Goal: Task Accomplishment & Management: Complete application form

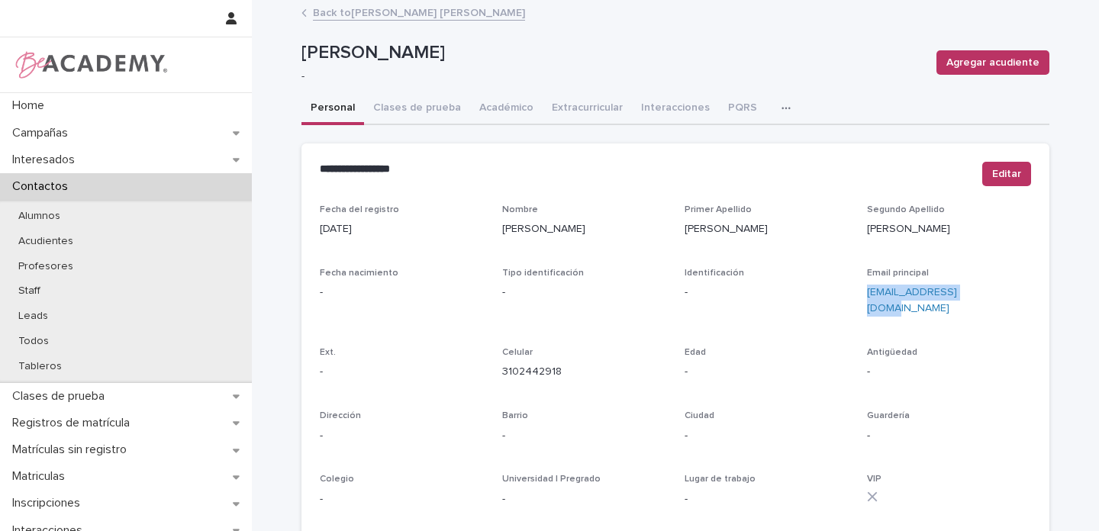
click at [368, 13] on link "Back to [PERSON_NAME] [PERSON_NAME]" at bounding box center [419, 12] width 212 height 18
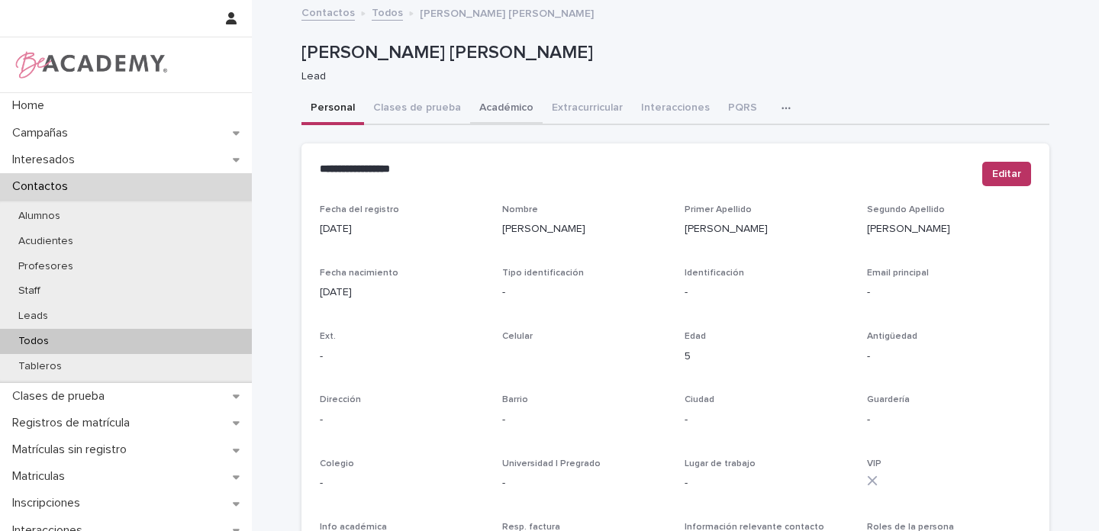
click at [491, 108] on button "Académico" at bounding box center [506, 109] width 73 height 32
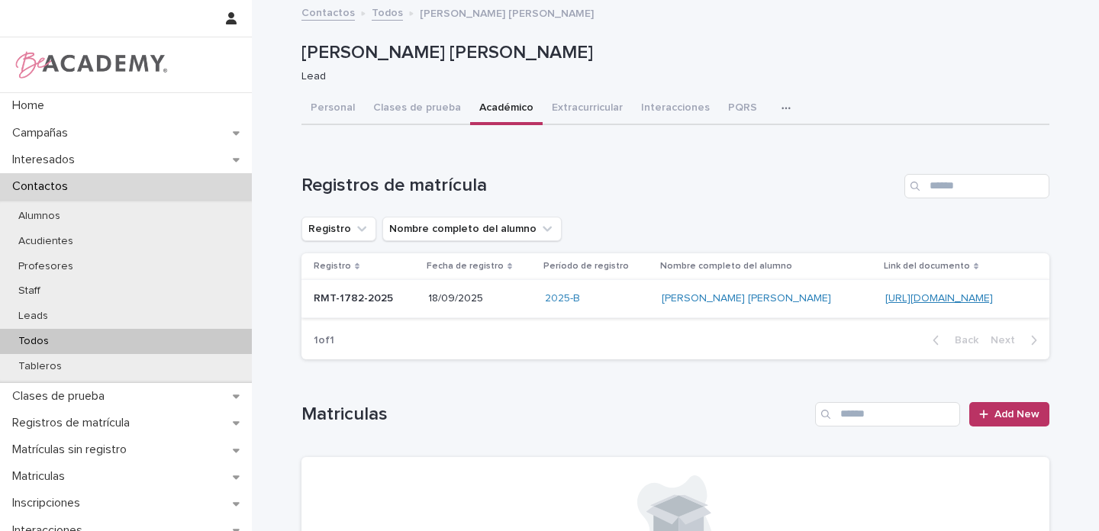
click at [885, 298] on link "https://docs.google.com/document/d/1EbdvRdTUO5oWtMIXYfYxj8m5KRxlejbFRk7q4vwL9JQ" at bounding box center [939, 298] width 108 height 11
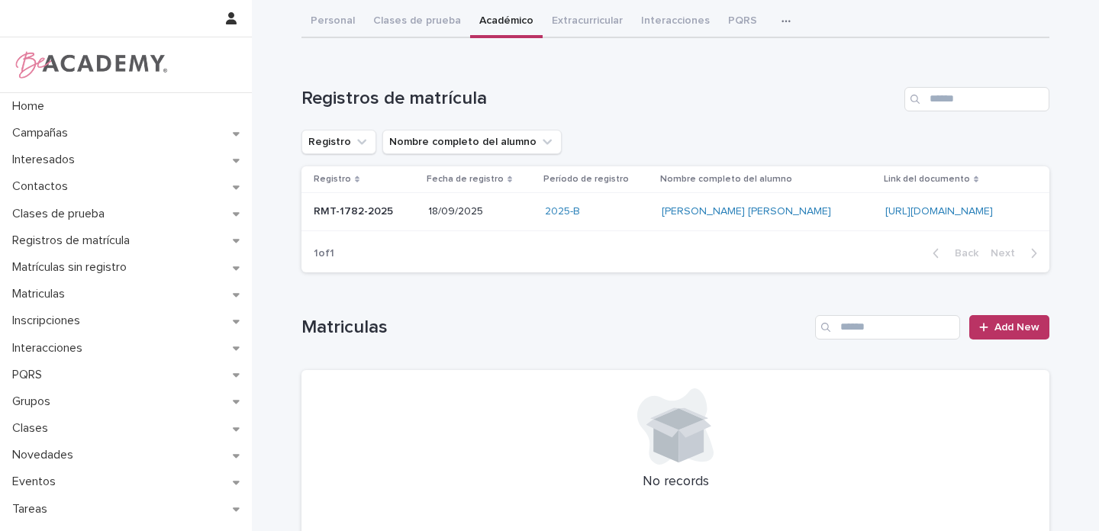
scroll to position [159, 0]
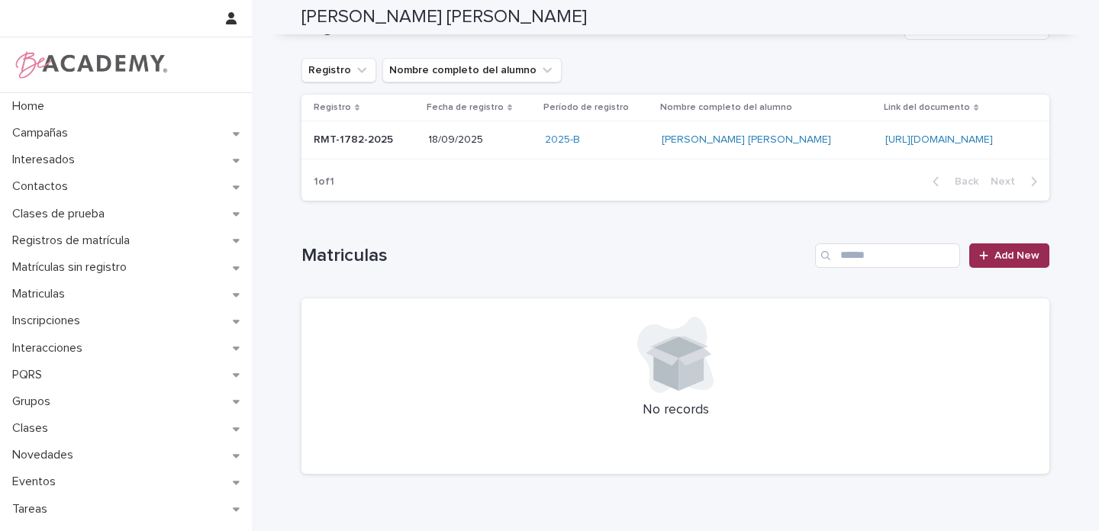
click at [1006, 257] on span "Add New" at bounding box center [1017, 255] width 45 height 11
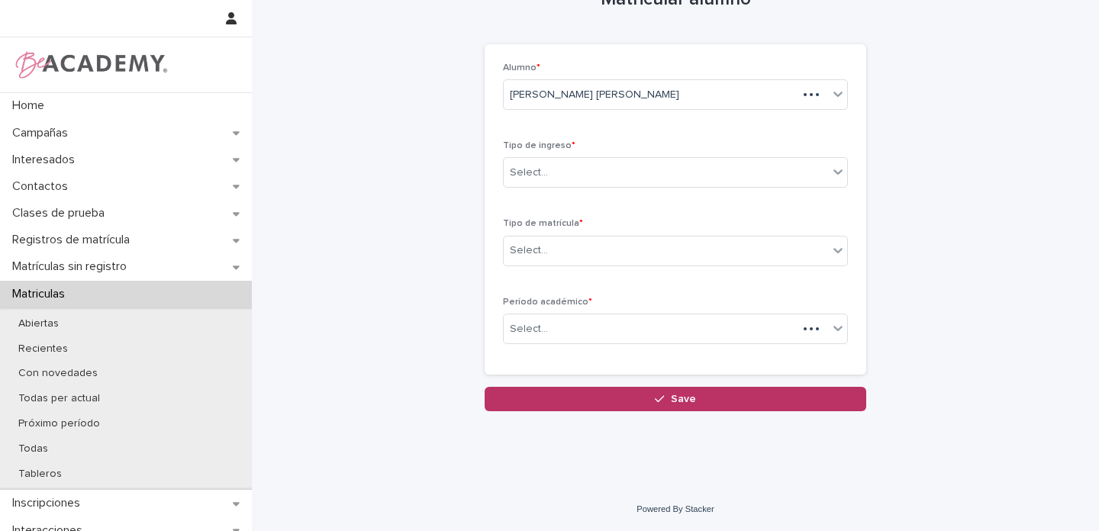
scroll to position [44, 0]
click at [545, 173] on div "Select..." at bounding box center [666, 172] width 324 height 25
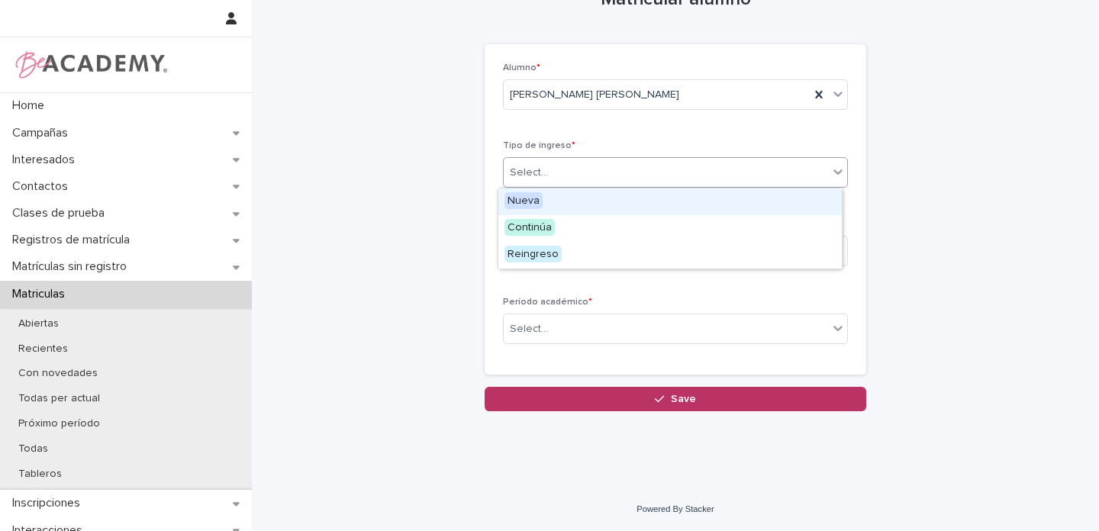
click at [527, 202] on span "Nueva" at bounding box center [524, 200] width 38 height 17
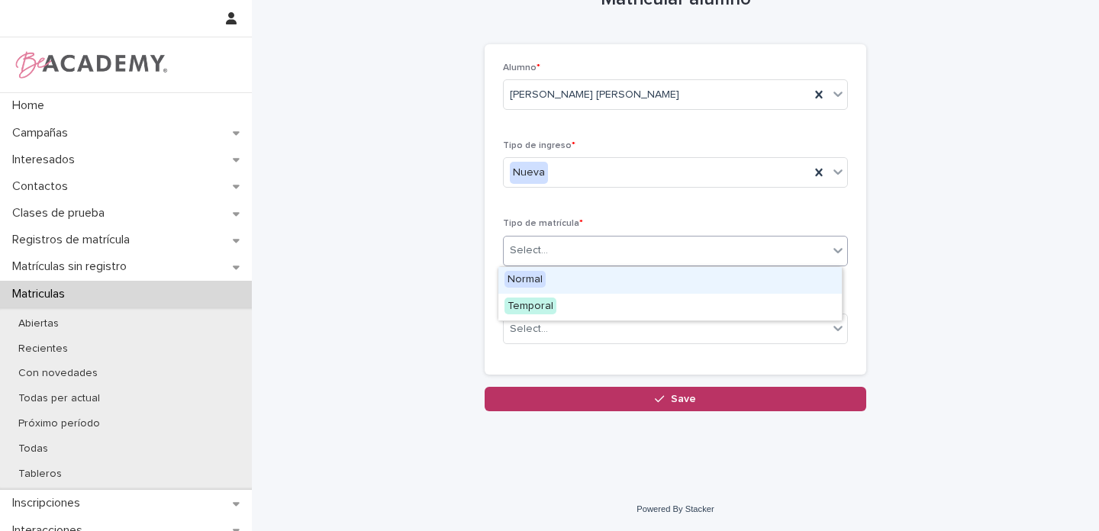
click at [532, 250] on div "Select..." at bounding box center [529, 251] width 38 height 16
click at [519, 278] on span "Normal" at bounding box center [525, 279] width 41 height 17
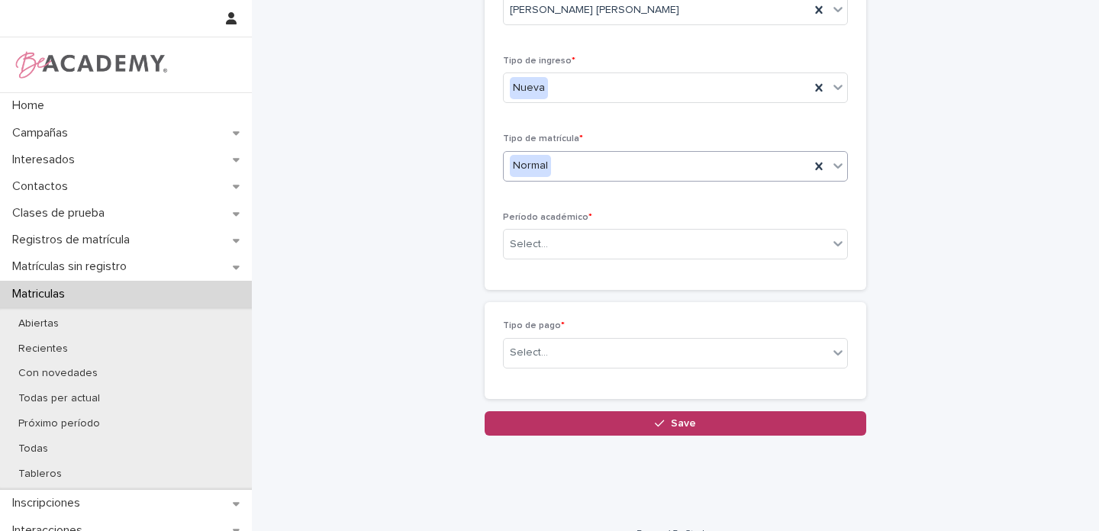
scroll to position [152, 0]
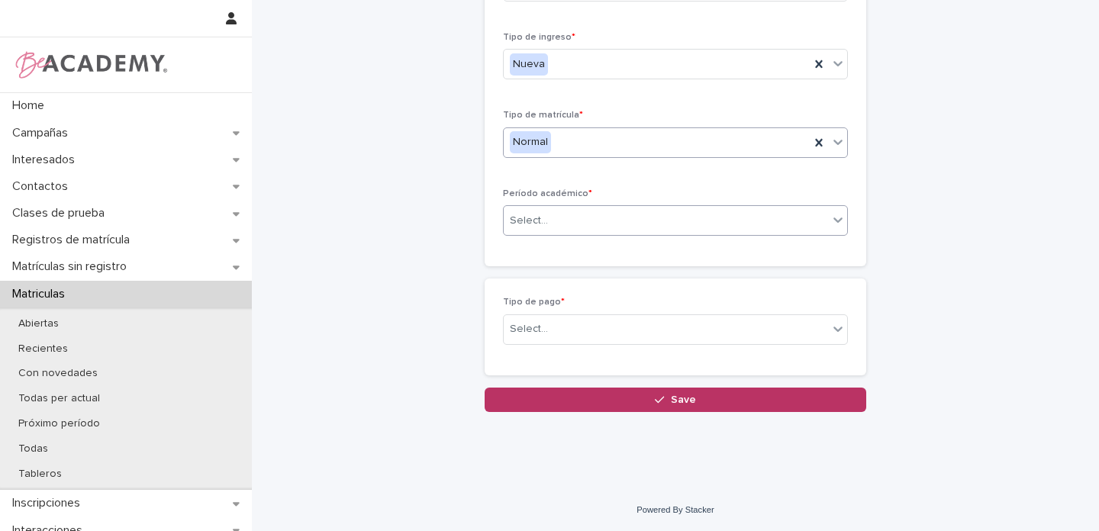
click at [540, 214] on div "Select..." at bounding box center [666, 220] width 324 height 25
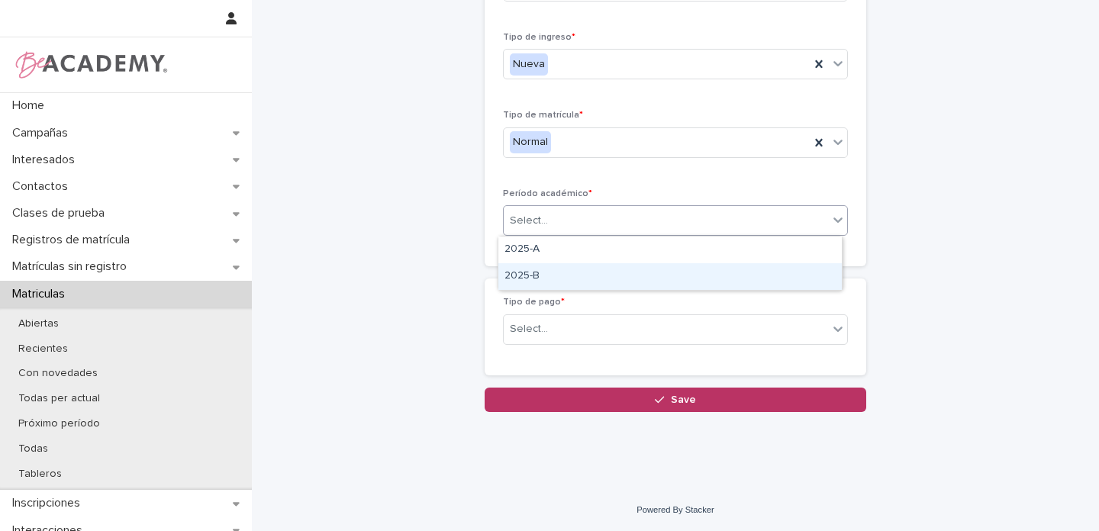
drag, startPoint x: 524, startPoint y: 260, endPoint x: 526, endPoint y: 272, distance: 12.3
click at [526, 272] on div "2025-B" at bounding box center [669, 276] width 343 height 27
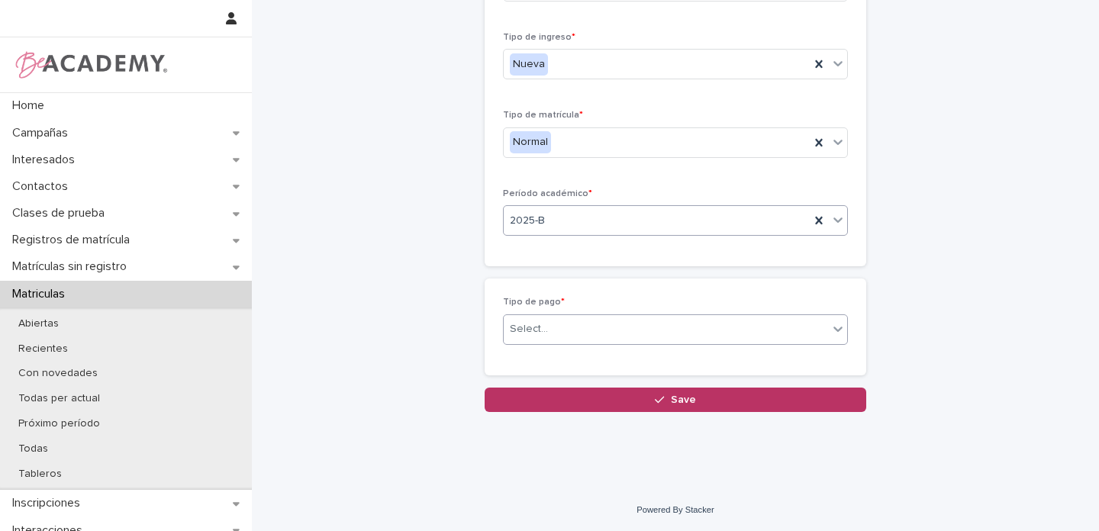
click at [522, 327] on div "Select..." at bounding box center [529, 329] width 38 height 16
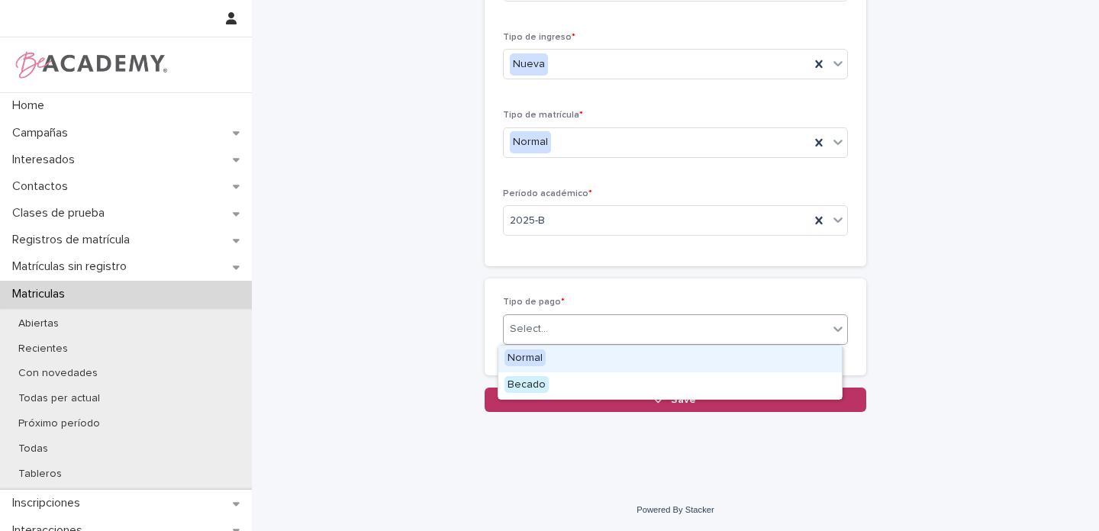
click at [523, 355] on span "Normal" at bounding box center [525, 358] width 41 height 17
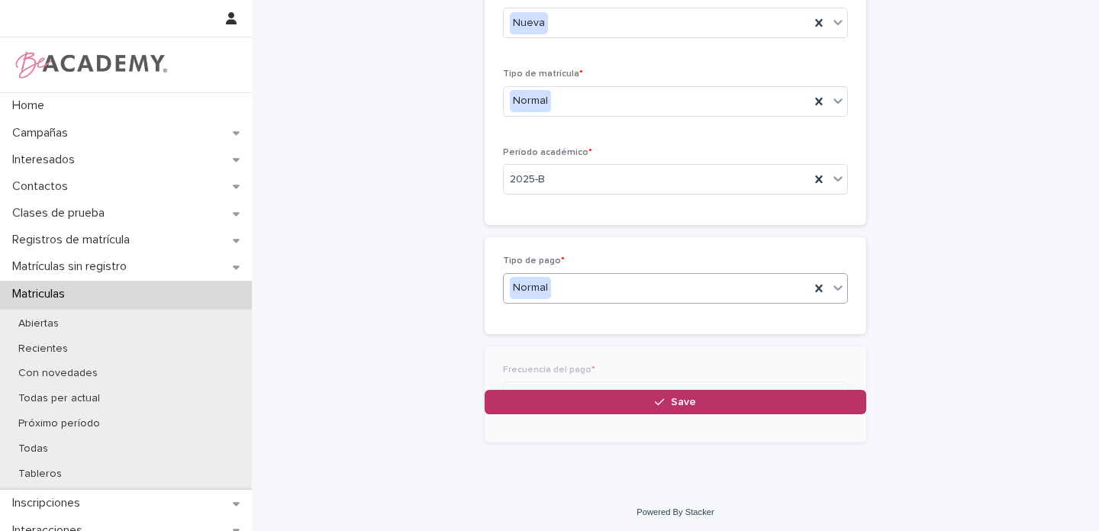
scroll to position [206, 0]
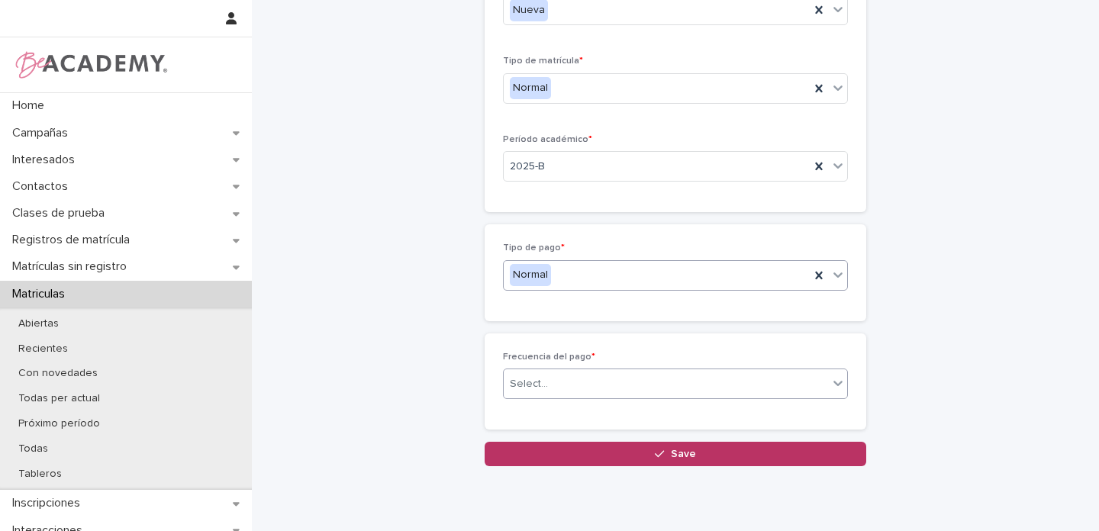
click at [547, 376] on div "Select..." at bounding box center [666, 384] width 324 height 25
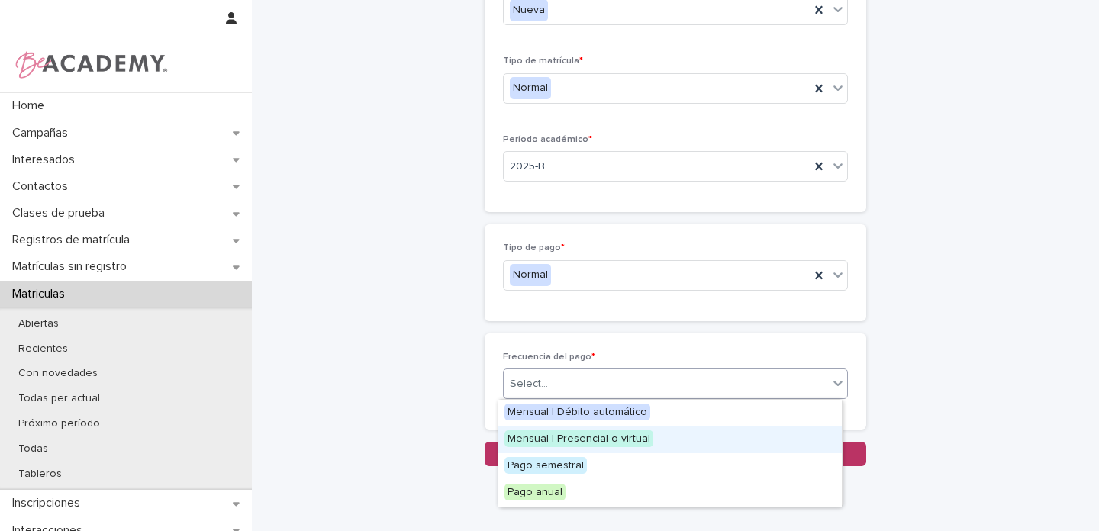
click at [551, 437] on span "Mensual | Presencial o virtual" at bounding box center [579, 438] width 149 height 17
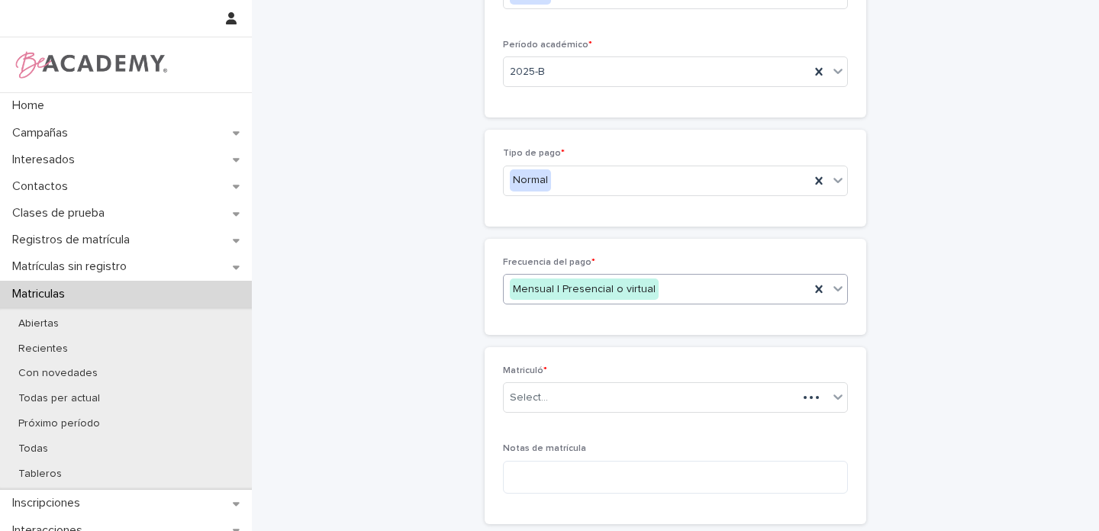
scroll to position [301, 0]
click at [550, 401] on input "text" at bounding box center [551, 398] width 2 height 13
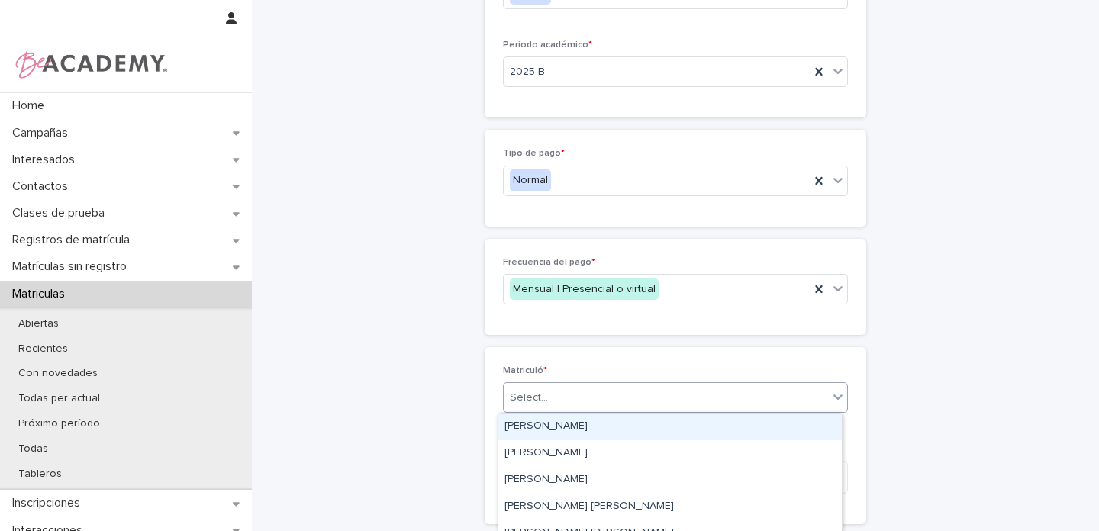
click at [527, 398] on div "Select..." at bounding box center [529, 398] width 38 height 16
click at [537, 398] on div "Select..." at bounding box center [529, 398] width 38 height 16
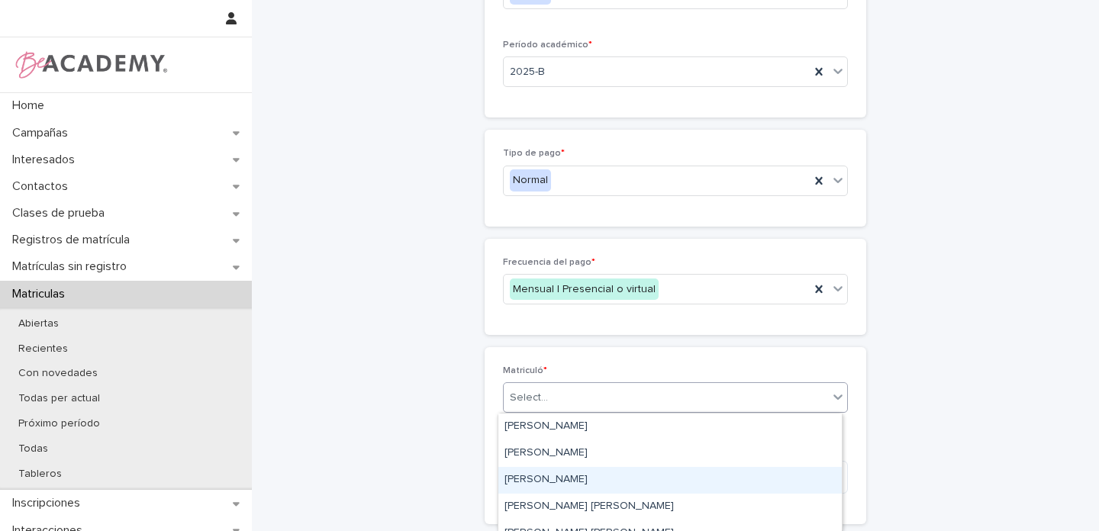
click at [540, 484] on div "Gina Orjuela Cortes" at bounding box center [669, 480] width 343 height 27
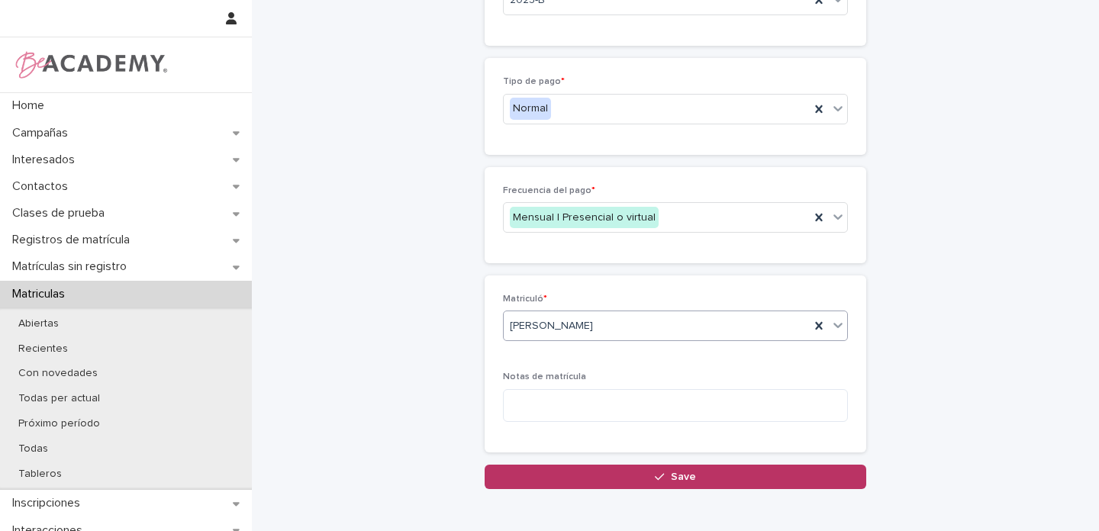
scroll to position [378, 0]
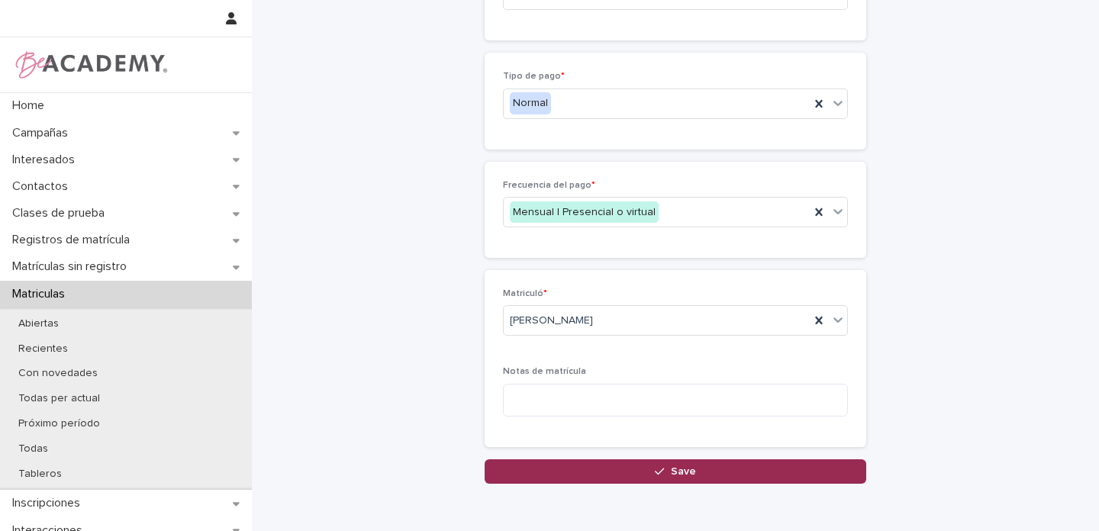
click at [688, 472] on span "Save" at bounding box center [683, 471] width 25 height 11
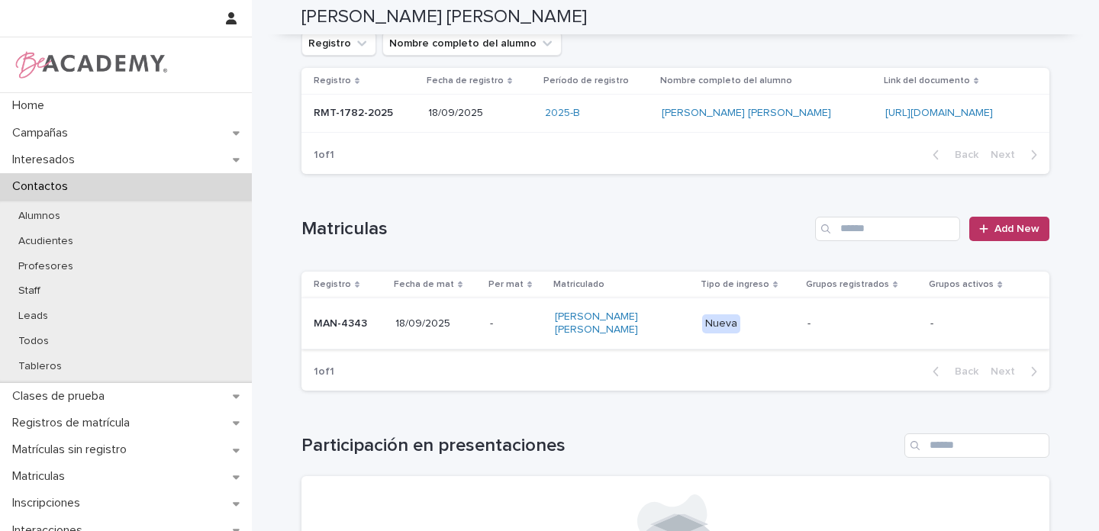
scroll to position [123, 0]
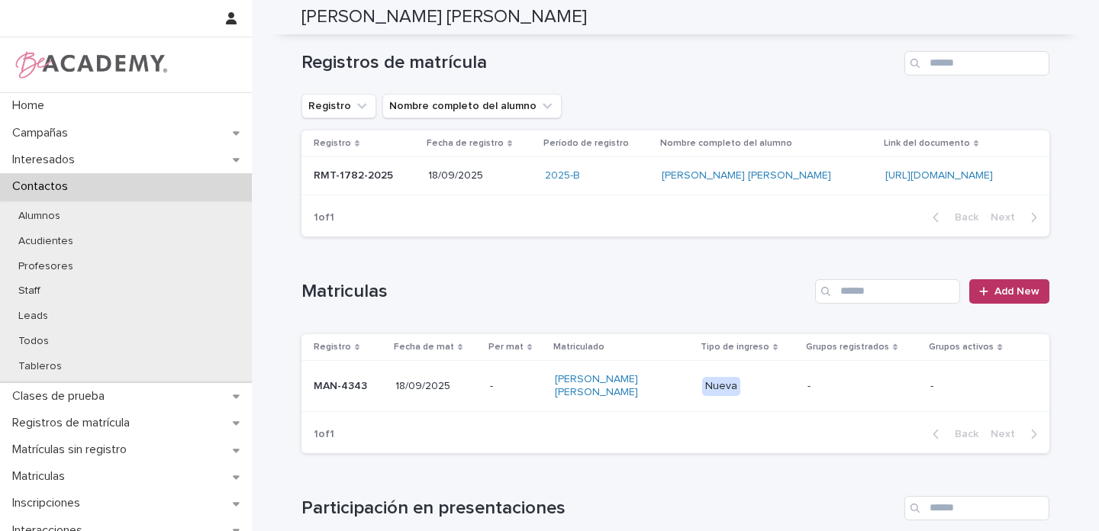
click at [382, 384] on td "MAN-4343" at bounding box center [345, 386] width 88 height 51
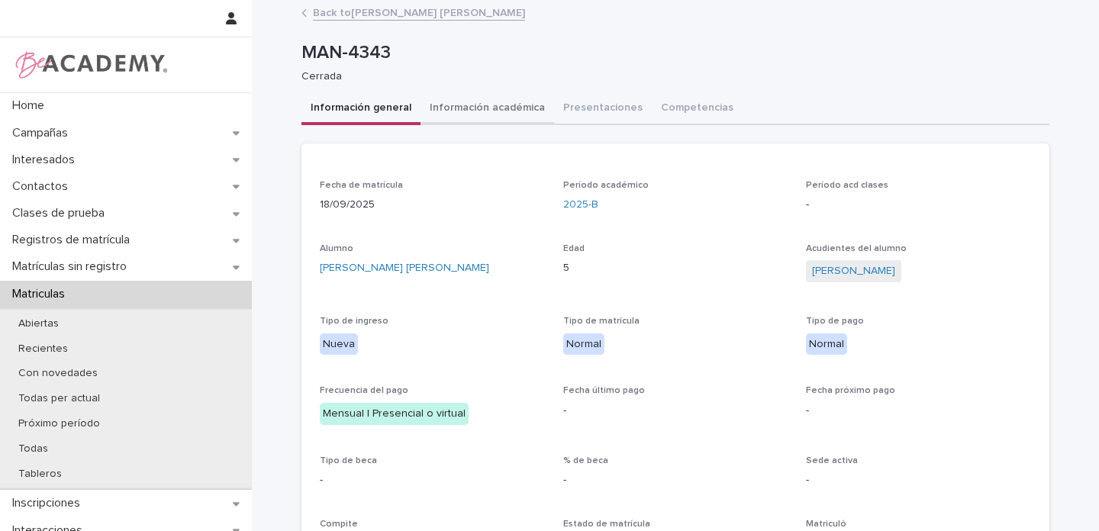
click at [476, 114] on button "Información académica" at bounding box center [488, 109] width 134 height 32
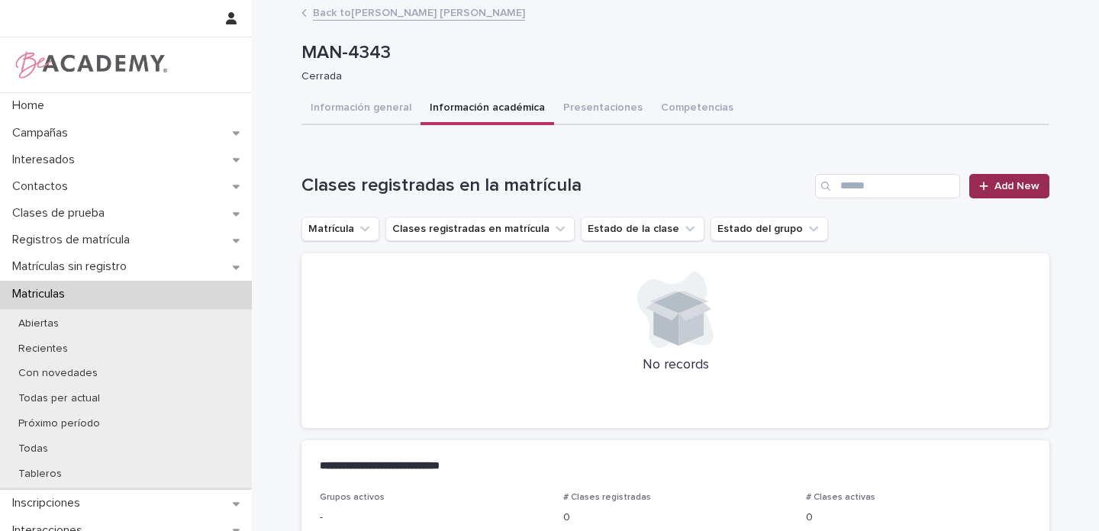
click at [1016, 190] on span "Add New" at bounding box center [1017, 186] width 45 height 11
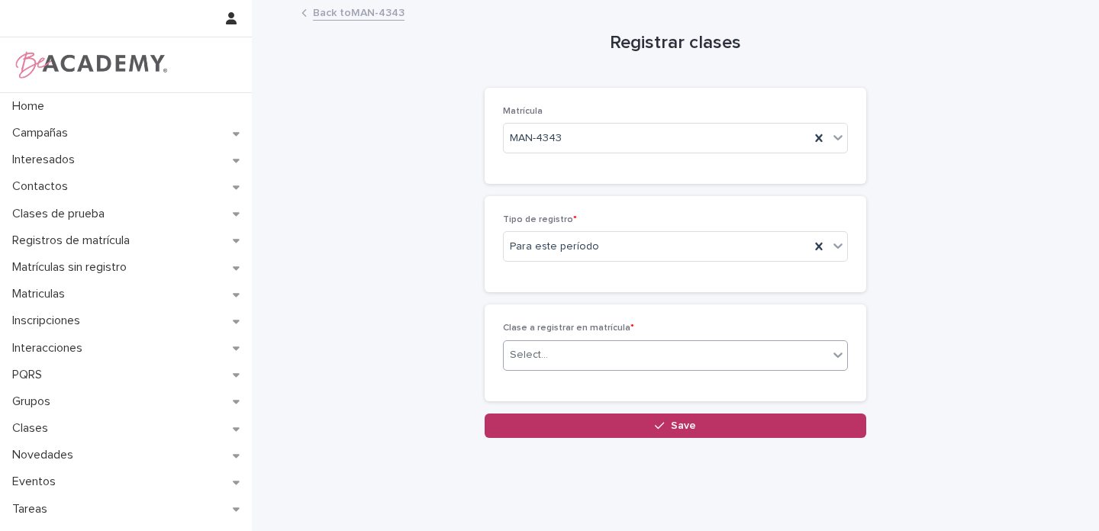
click at [531, 362] on div "Select..." at bounding box center [529, 355] width 38 height 16
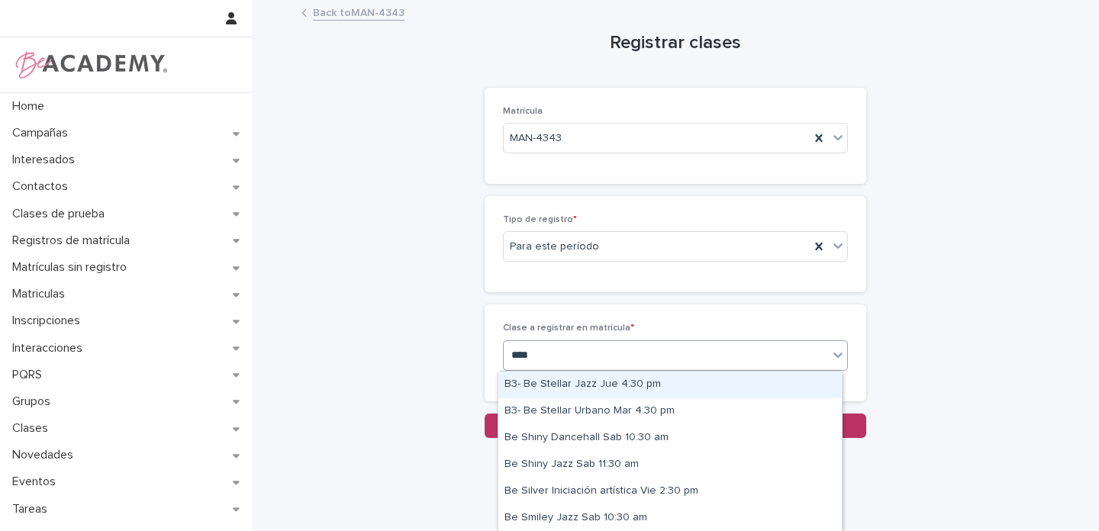
type input "*****"
click at [574, 385] on div "B3- Be Stellar Jazz Jue 4:30 pm" at bounding box center [669, 385] width 343 height 27
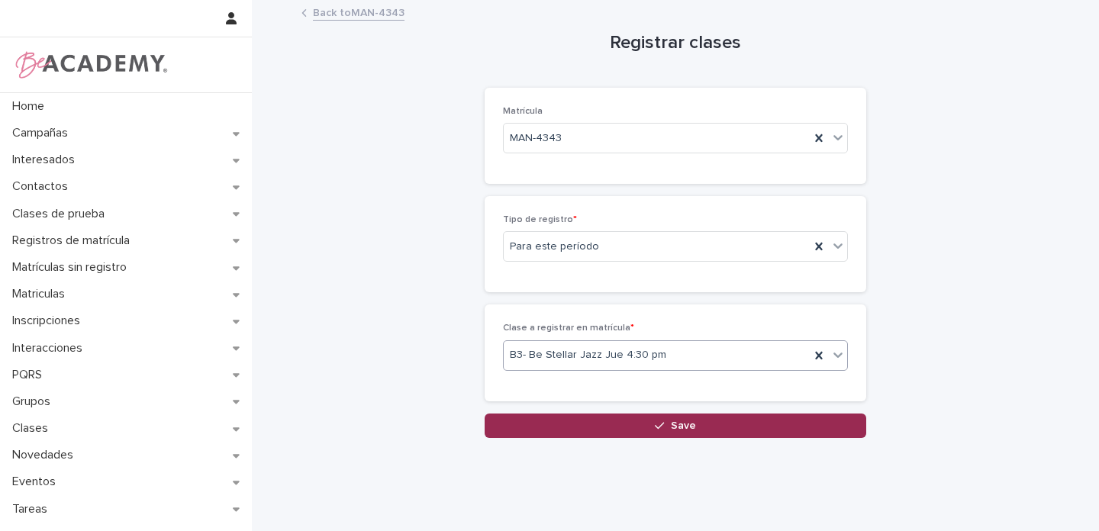
click at [664, 425] on div "button" at bounding box center [662, 426] width 15 height 11
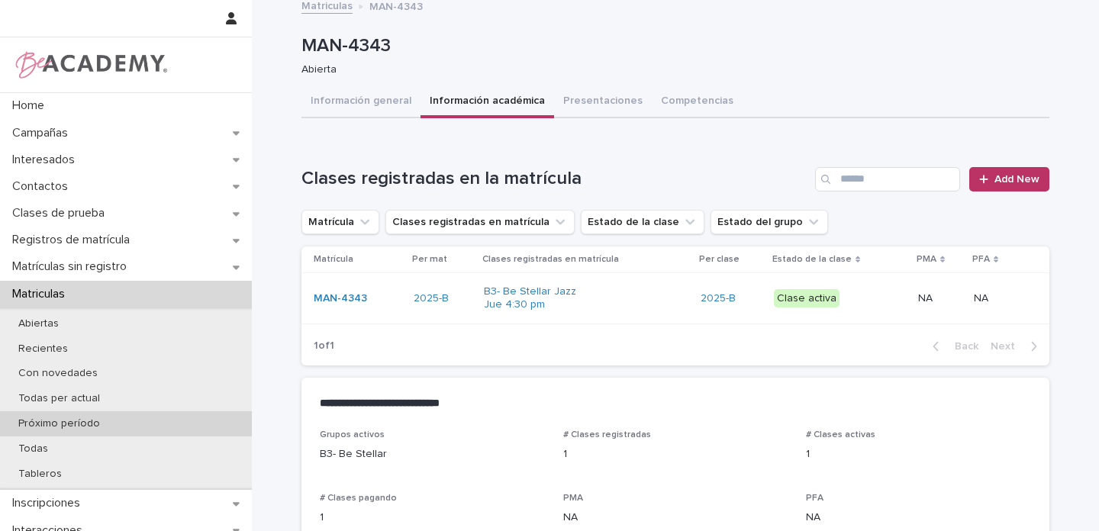
scroll to position [9, 0]
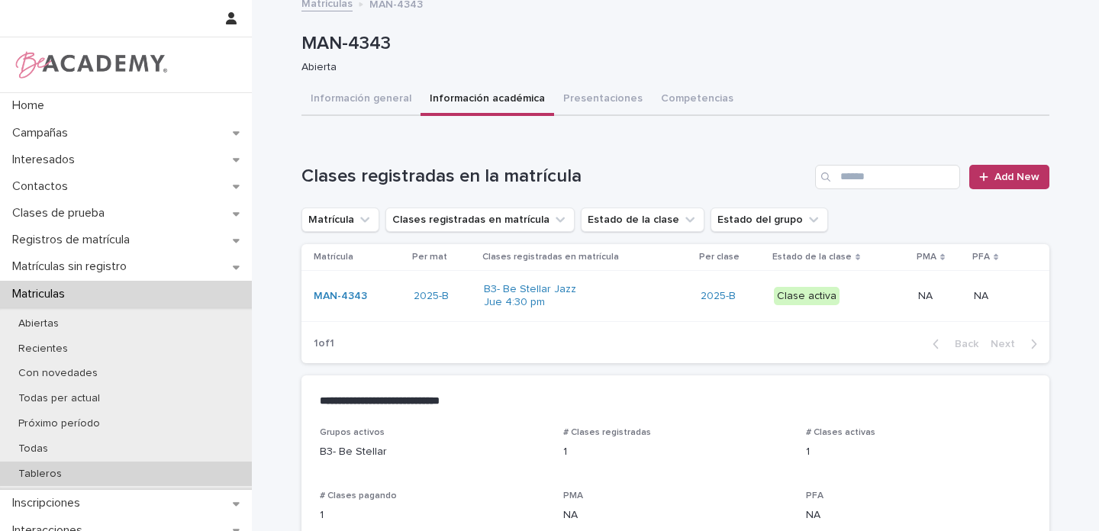
click at [67, 472] on p "Tableros" at bounding box center [40, 474] width 68 height 13
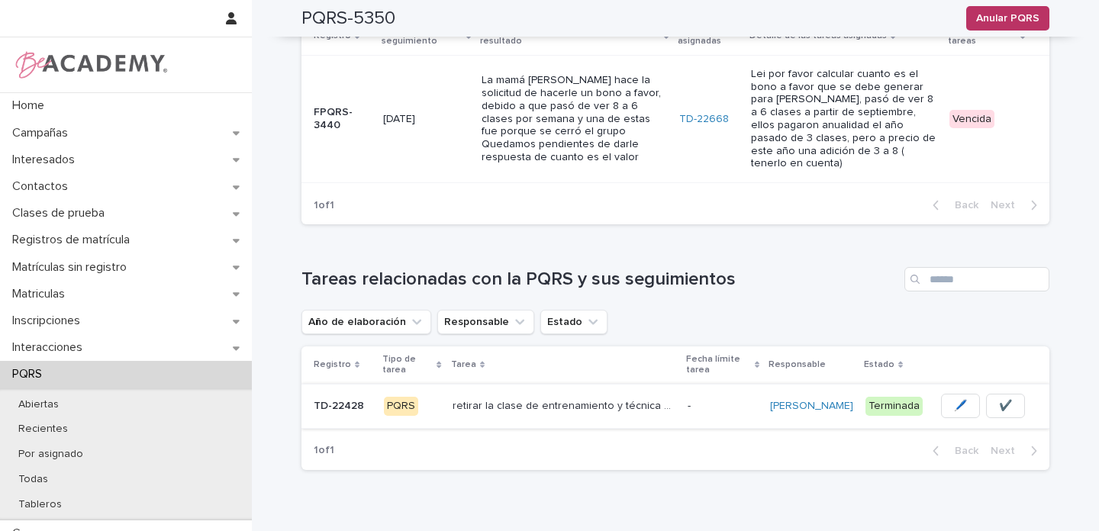
scroll to position [566, 0]
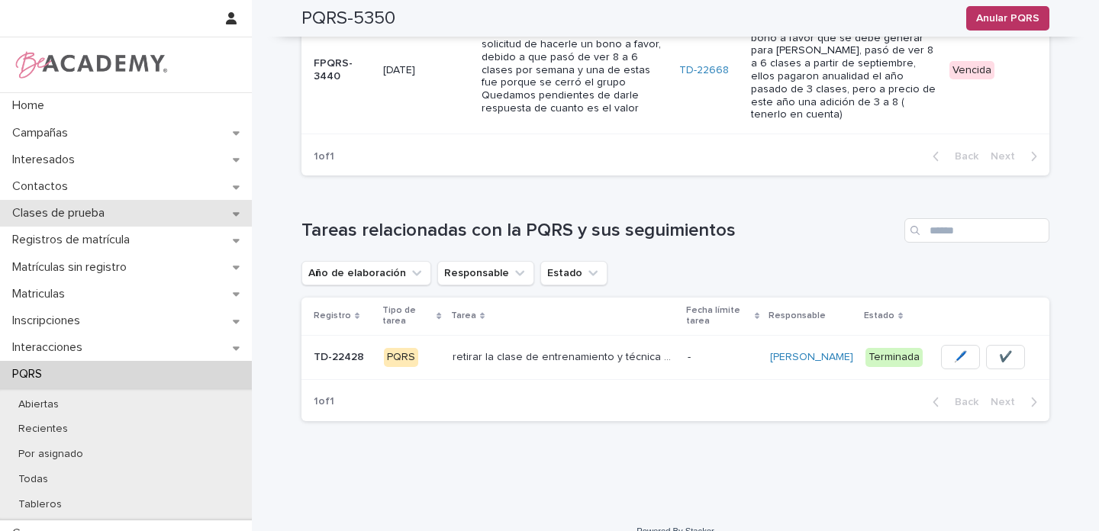
click at [222, 215] on div "Clases de prueba" at bounding box center [126, 213] width 252 height 27
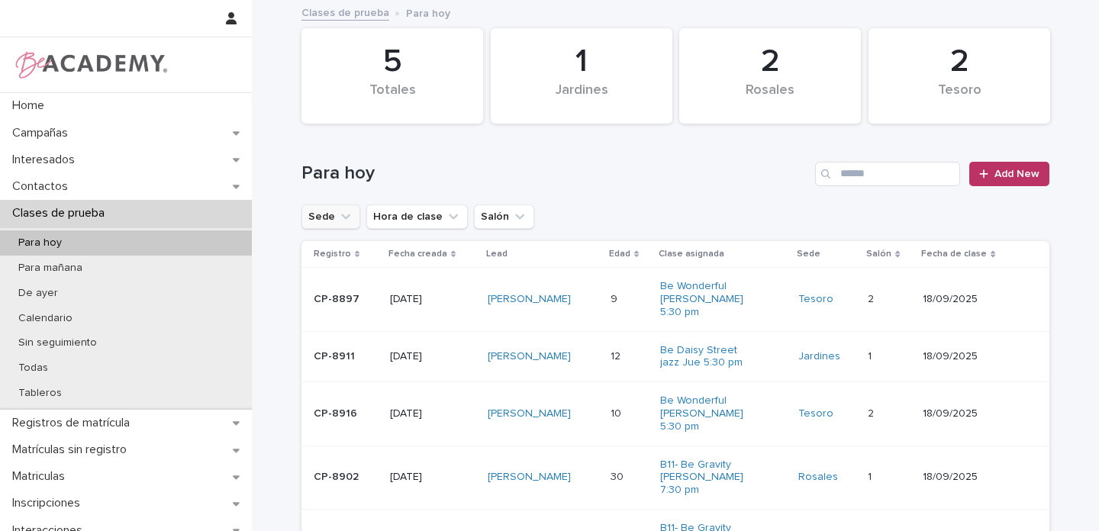
click at [338, 215] on icon "Sede" at bounding box center [345, 216] width 15 height 15
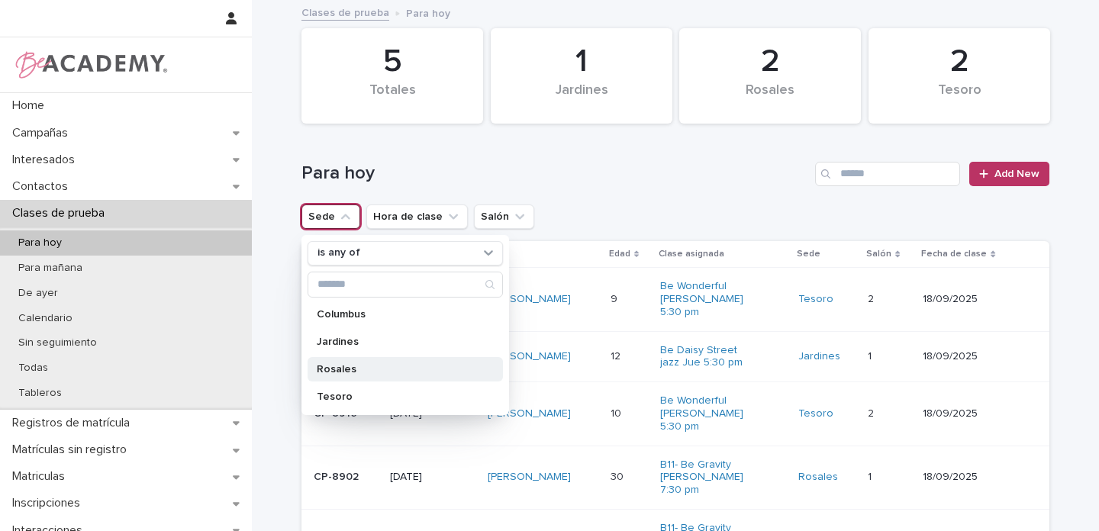
click at [334, 367] on p "Rosales" at bounding box center [398, 369] width 162 height 11
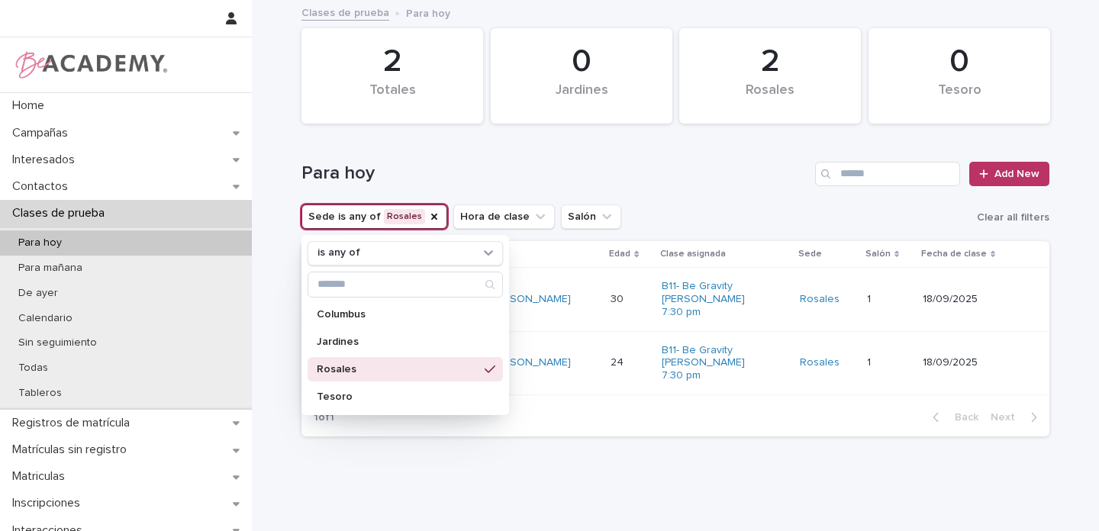
click at [658, 458] on div "Loading... Saving… Loading... Saving… 0 Tesoro 0 Jardines 2 Totales 2 Rosales P…" at bounding box center [675, 244] width 763 height 485
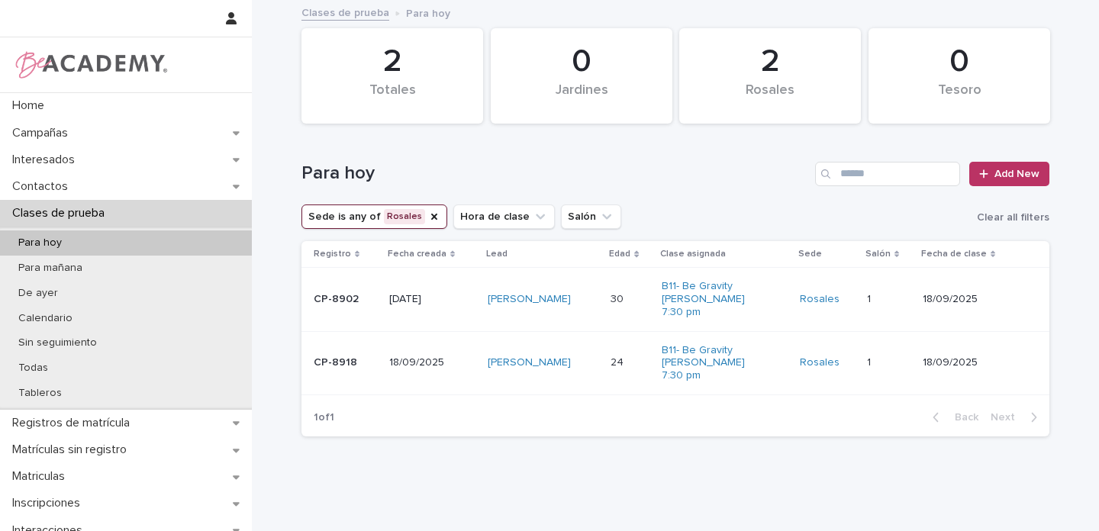
click at [572, 350] on div "Evelin Alexandra Herazo Romero" at bounding box center [543, 362] width 111 height 25
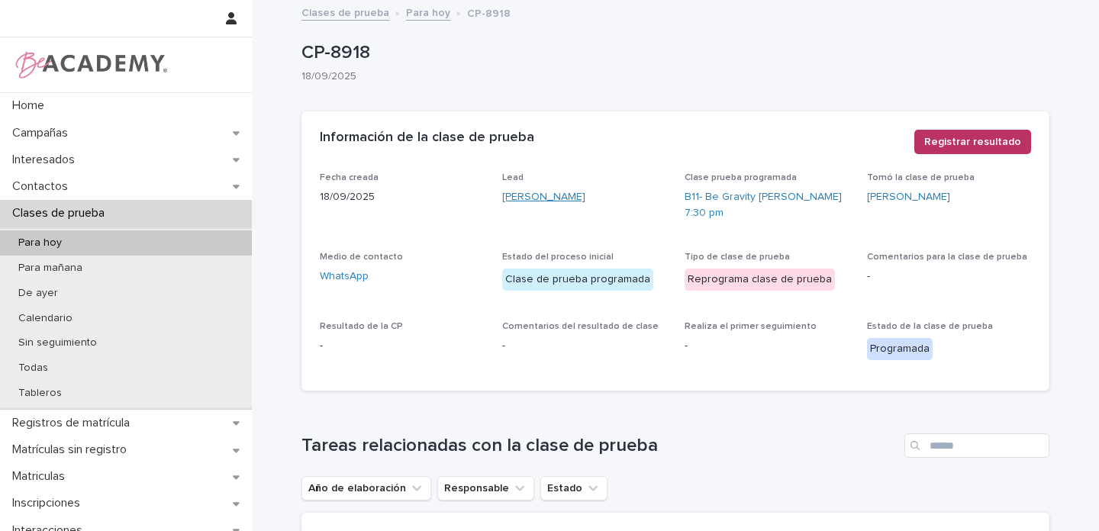
click at [585, 195] on link "Evelin Alexandra Herazo Romero" at bounding box center [543, 197] width 83 height 16
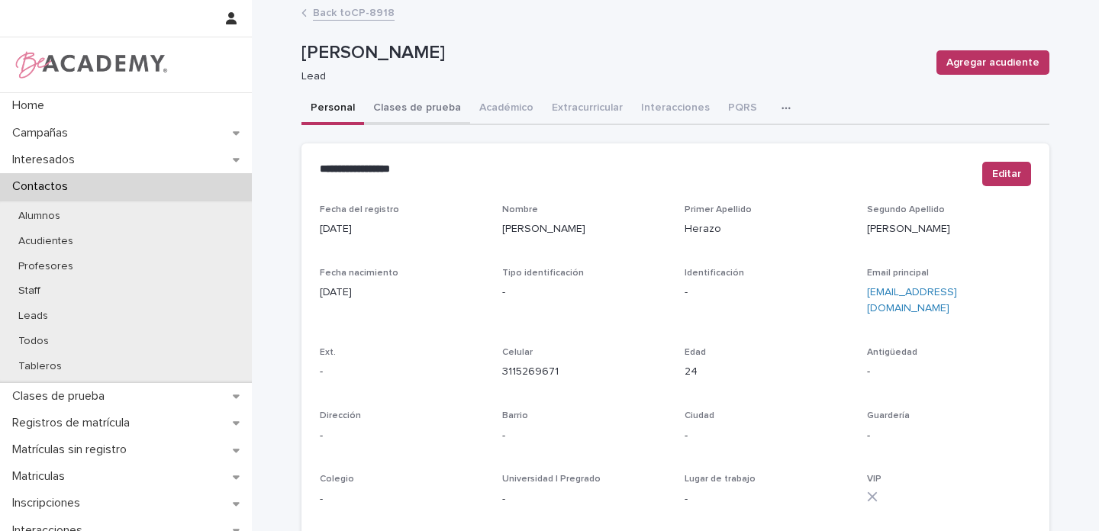
click at [432, 111] on button "Clases de prueba" at bounding box center [417, 109] width 106 height 32
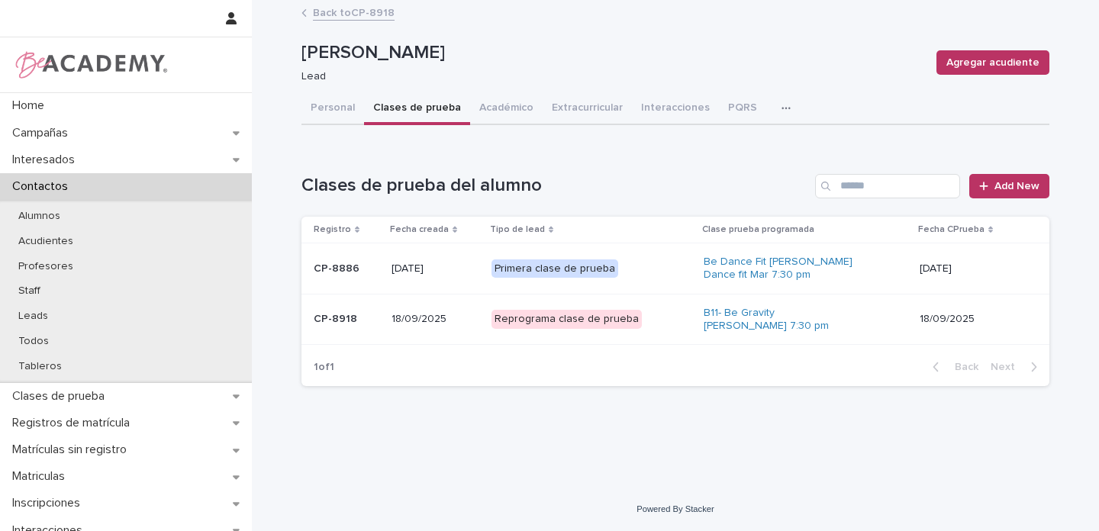
click at [659, 275] on div "Primera clase de prueba" at bounding box center [592, 268] width 201 height 31
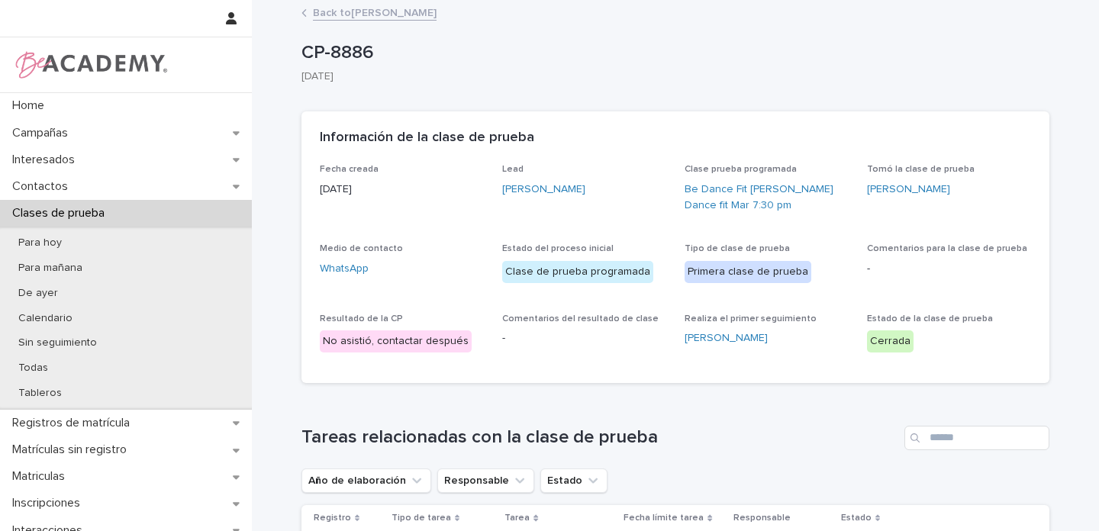
click at [343, 20] on link "Back to Evelin Alexandra Herazo Romero" at bounding box center [375, 12] width 124 height 18
